Goal: Information Seeking & Learning: Learn about a topic

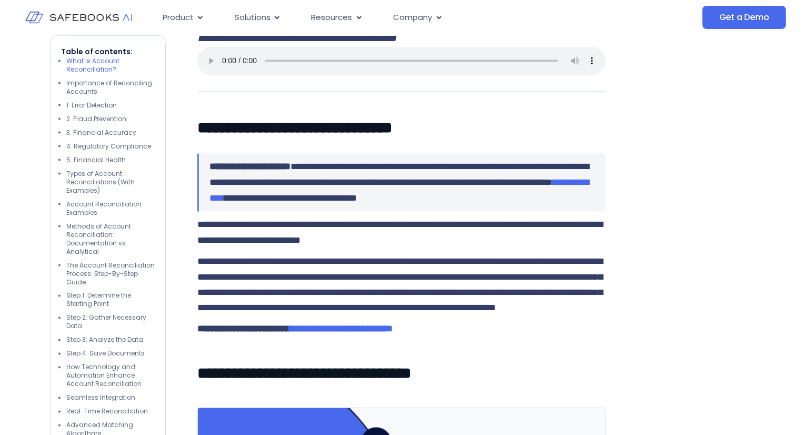
scroll to position [715, 0]
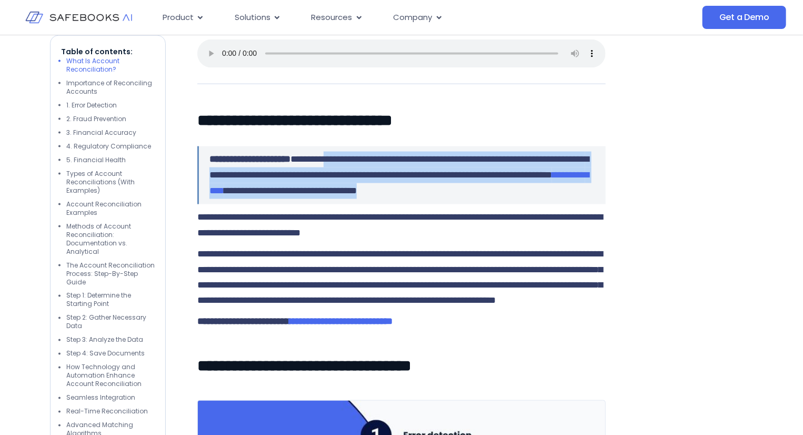
drag, startPoint x: 352, startPoint y: 179, endPoint x: 366, endPoint y: 230, distance: 52.9
click at [366, 204] on div "**********" at bounding box center [401, 175] width 409 height 58
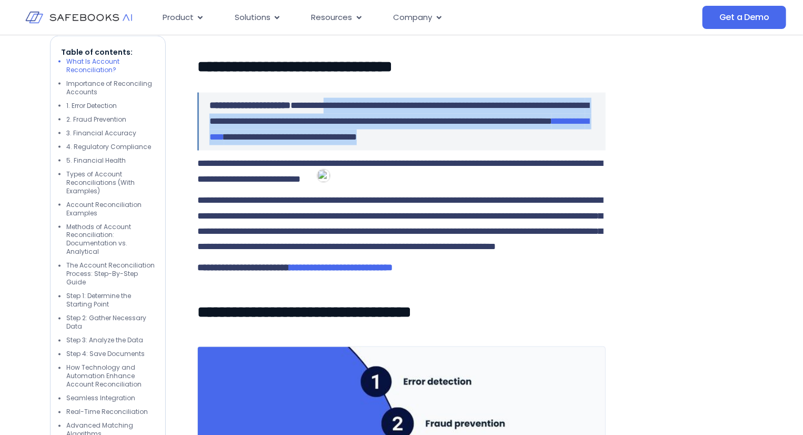
scroll to position [778, 0]
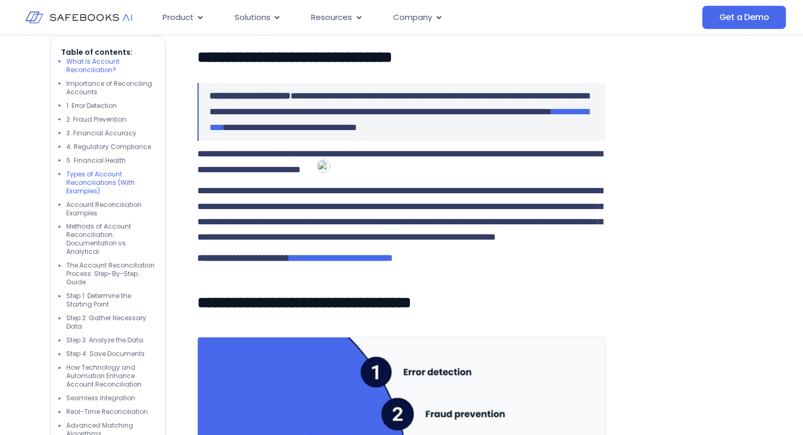
click at [117, 190] on li "Types of Account Reconciliations (With Examples)" at bounding box center [110, 182] width 88 height 25
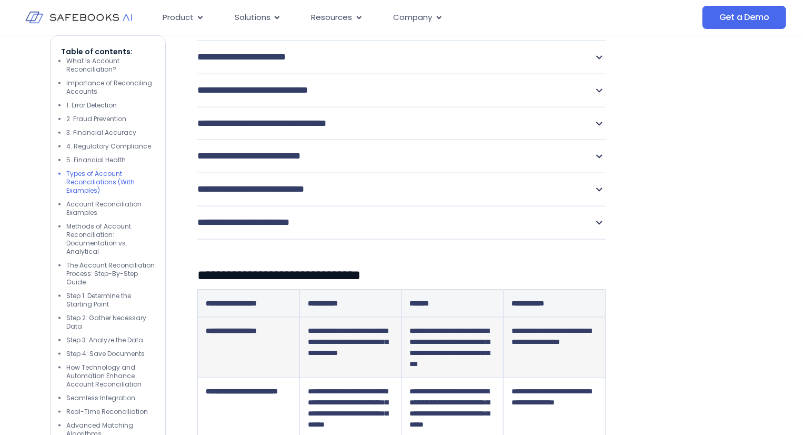
scroll to position [2492, 0]
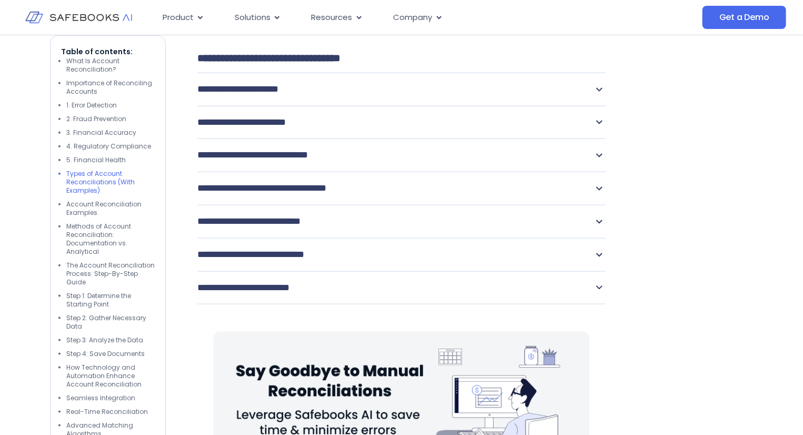
click at [400, 106] on div "**********" at bounding box center [401, 89] width 409 height 33
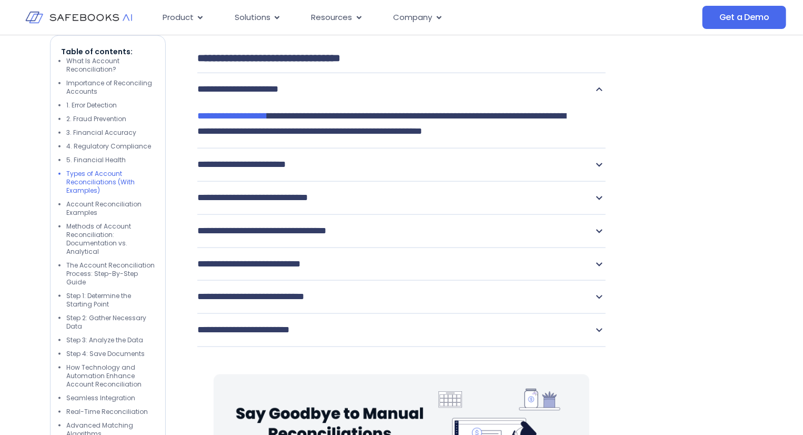
click at [540, 181] on div "**********" at bounding box center [401, 164] width 409 height 33
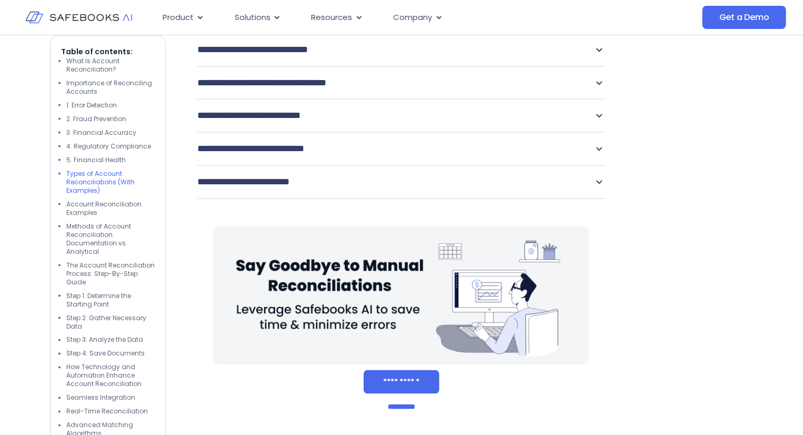
scroll to position [2699, 0]
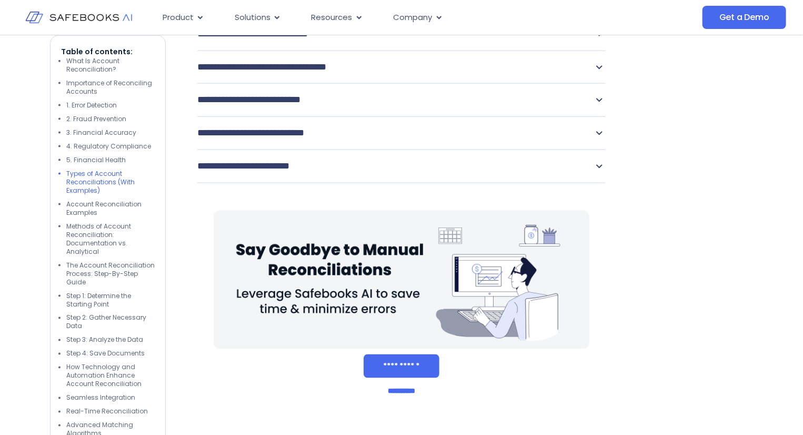
click at [598, 41] on icon at bounding box center [599, 34] width 13 height 13
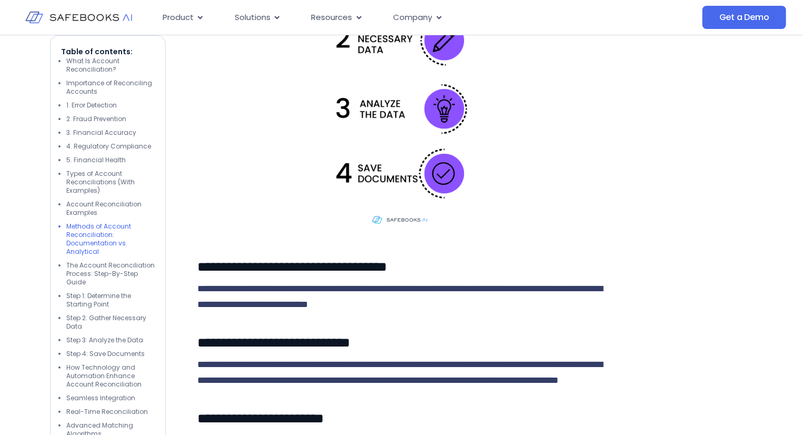
scroll to position [3979, 0]
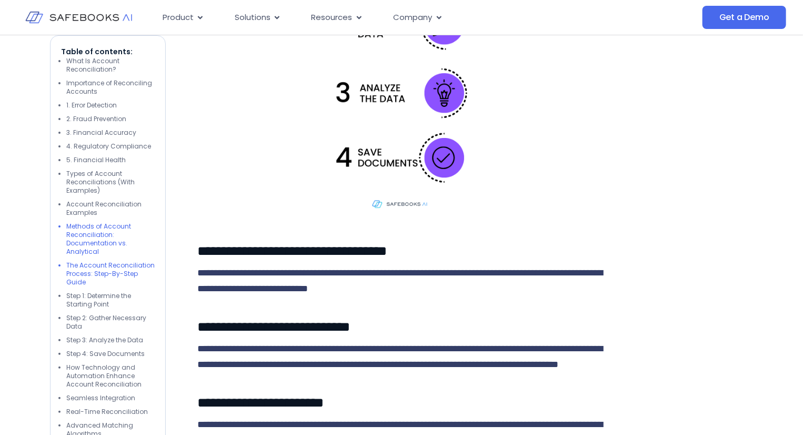
click at [133, 265] on li "The Account Reconciliation Process: Step-By-Step Guide" at bounding box center [110, 273] width 88 height 25
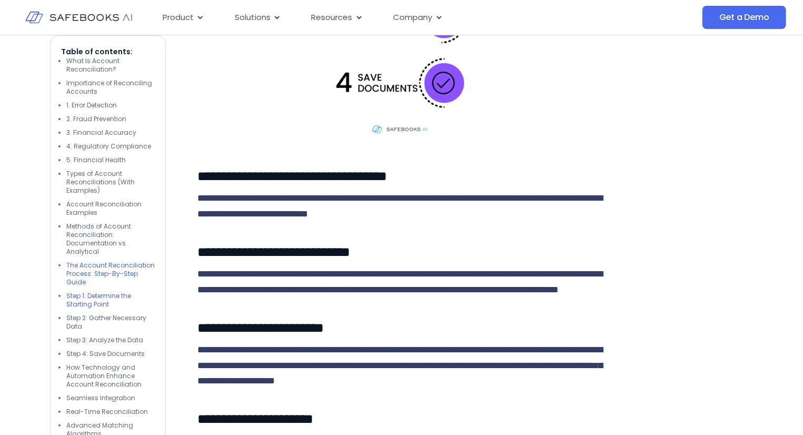
click at [114, 302] on li "Step 1: Determine the Starting Point" at bounding box center [110, 300] width 88 height 17
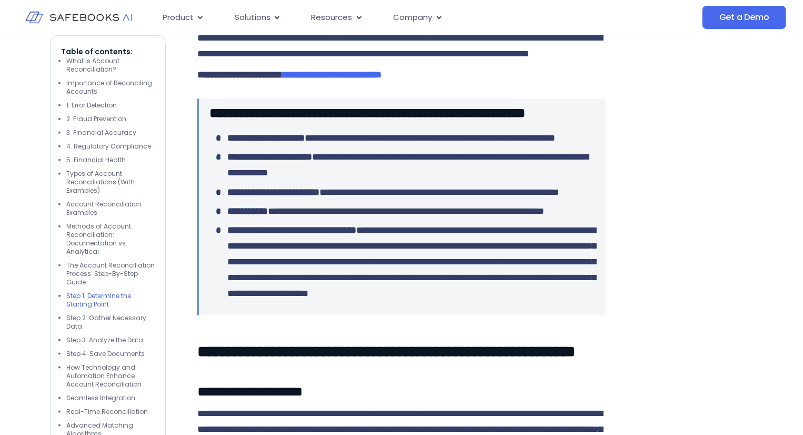
scroll to position [4461, 0]
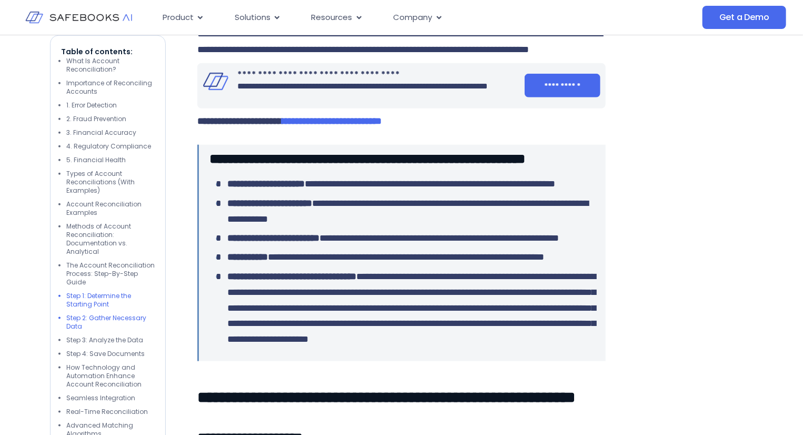
click at [125, 320] on li "Step 2: Gather Necessary Data" at bounding box center [110, 322] width 88 height 17
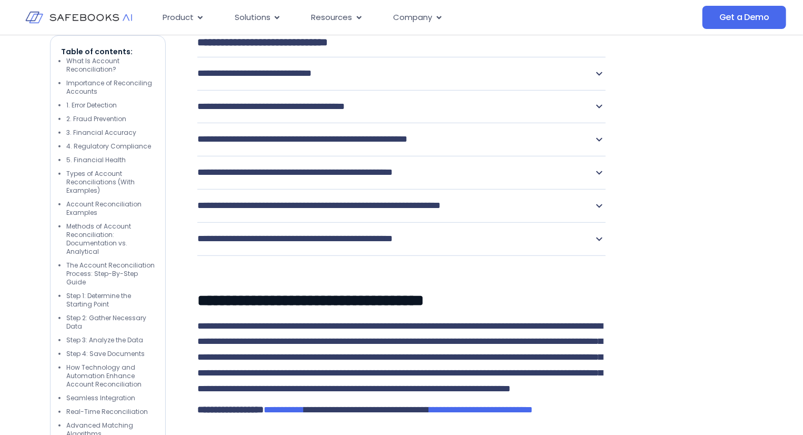
scroll to position [6221, 0]
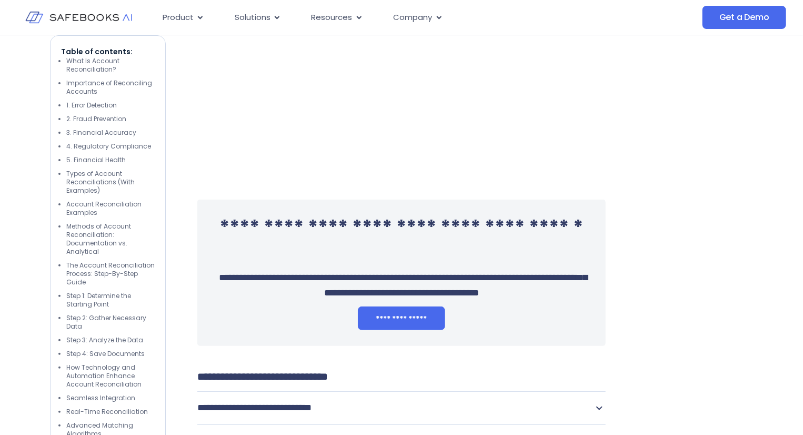
scroll to position [6070, 0]
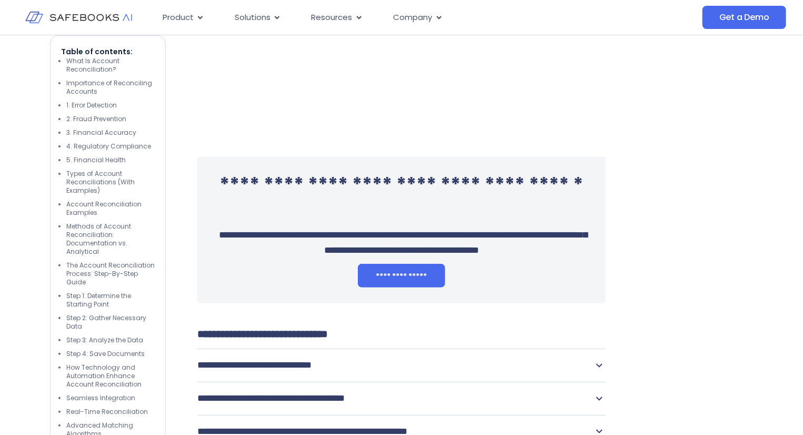
drag, startPoint x: 526, startPoint y: 270, endPoint x: 552, endPoint y: 308, distance: 46.3
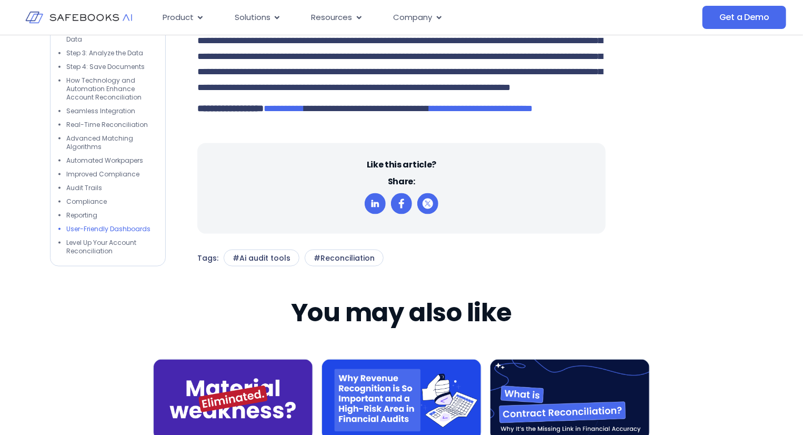
scroll to position [6697, 0]
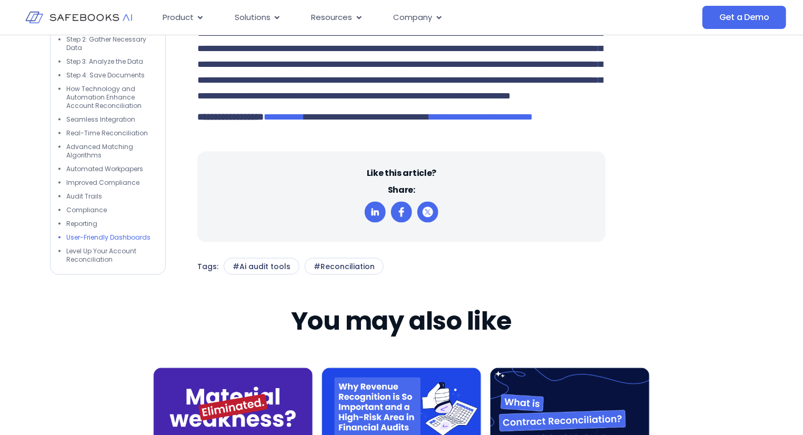
scroll to position [6655, 0]
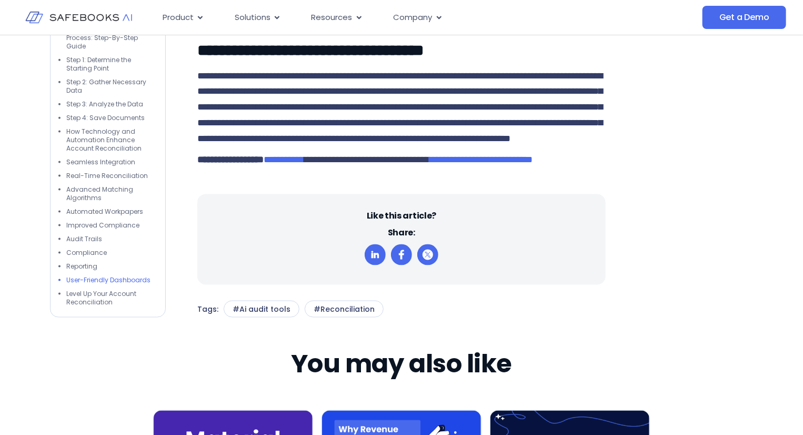
click at [83, 20] on li "Methods of Account Reconciliation: Documentation vs. Analytical" at bounding box center [110, 3] width 88 height 34
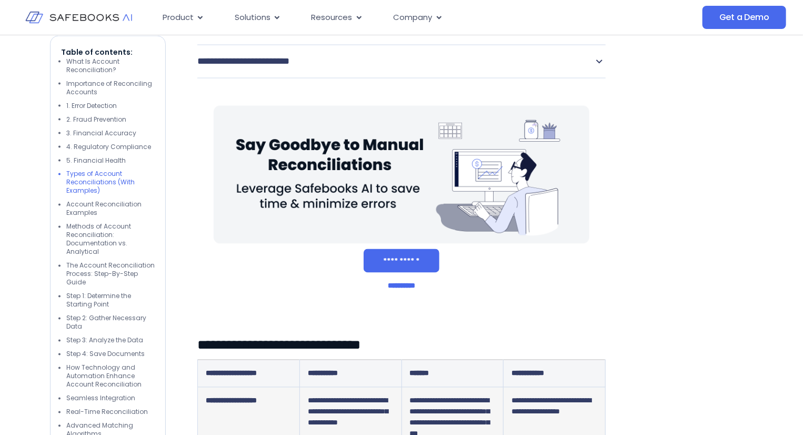
scroll to position [2615, 0]
